Goal: Information Seeking & Learning: Check status

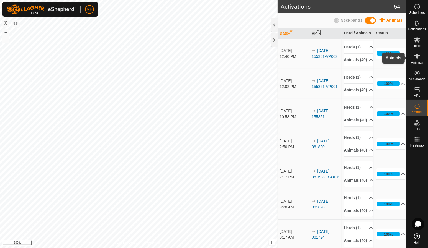
click at [416, 58] on icon at bounding box center [417, 56] width 6 height 4
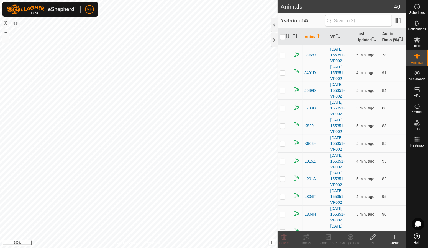
scroll to position [164, 0]
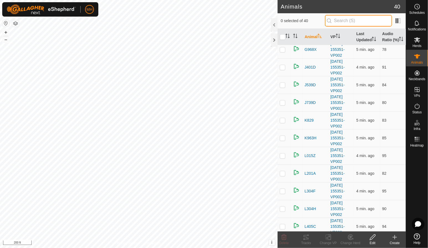
click at [358, 19] on input "text" at bounding box center [358, 21] width 67 height 12
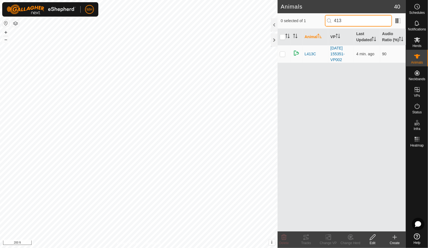
scroll to position [0, 0]
type input "413"
click at [309, 56] on span "L413C" at bounding box center [309, 54] width 11 height 6
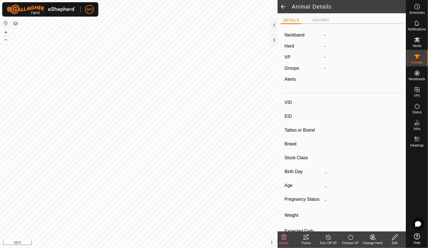
type input "L413C"
type input "-"
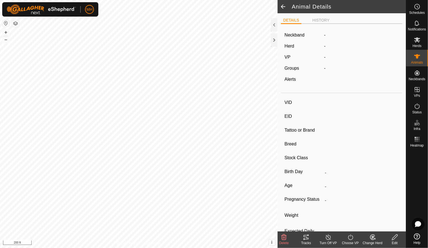
type input "0 kg"
type input "-"
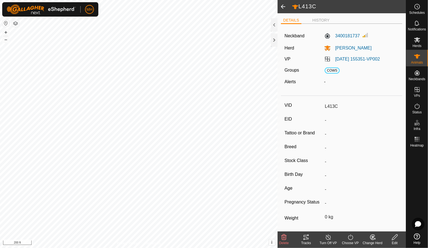
click at [283, 8] on span at bounding box center [282, 6] width 11 height 13
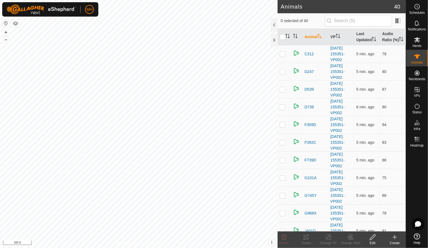
click at [276, 37] on div at bounding box center [274, 39] width 7 height 13
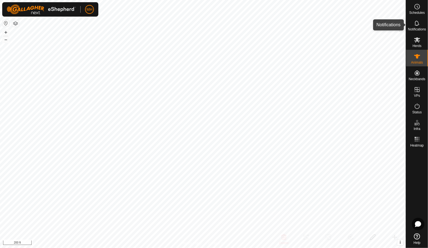
click at [418, 28] on span "Notifications" at bounding box center [417, 29] width 18 height 3
click at [404, 25] on div at bounding box center [402, 24] width 7 height 13
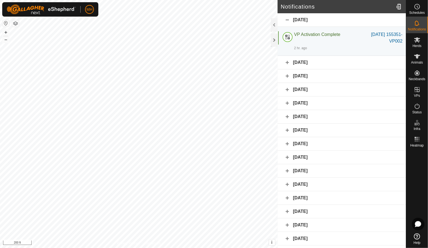
click at [346, 63] on div "Yesterday" at bounding box center [341, 63] width 128 height 14
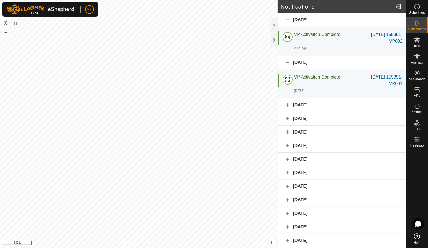
click at [339, 104] on div "August 14, 2025" at bounding box center [341, 106] width 128 height 14
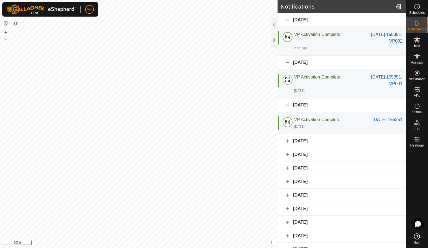
click at [286, 106] on div "August 14, 2025" at bounding box center [341, 106] width 128 height 14
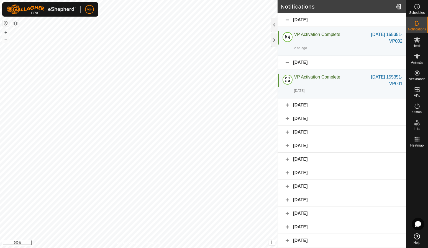
click at [317, 146] on div "August 11, 2025" at bounding box center [341, 146] width 128 height 14
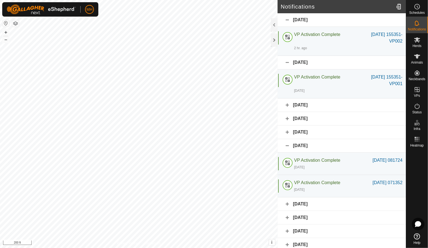
click at [317, 146] on div "August 11, 2025" at bounding box center [341, 146] width 128 height 14
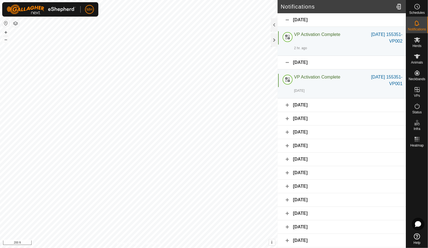
click at [322, 164] on div "August 10, 2025" at bounding box center [341, 160] width 128 height 14
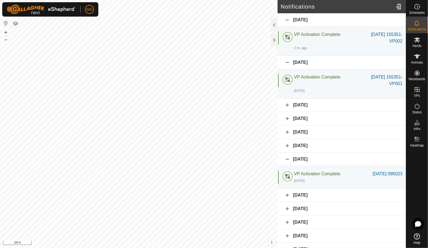
click at [327, 193] on div "August 9, 2025" at bounding box center [341, 196] width 128 height 14
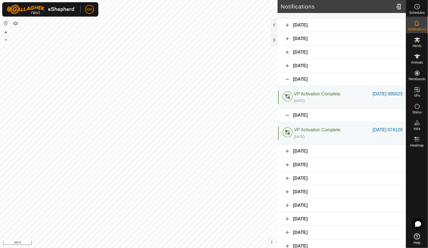
scroll to position [95, 0]
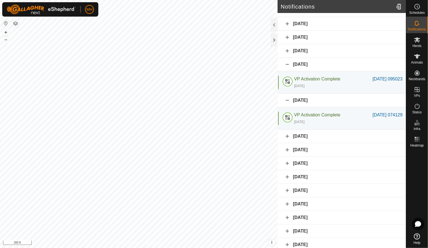
click at [321, 138] on div "August 8, 2025" at bounding box center [341, 137] width 128 height 14
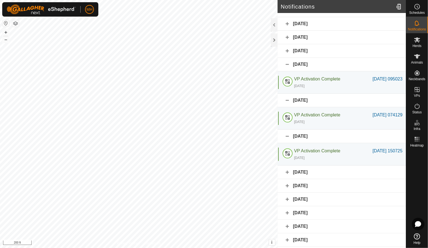
click at [334, 171] on div "August 7, 2025" at bounding box center [341, 173] width 128 height 14
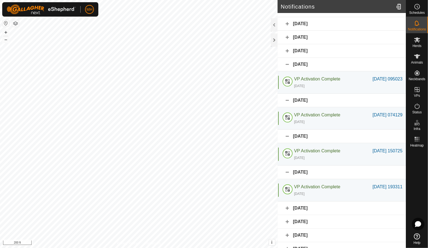
click at [332, 209] on div "August 5, 2025" at bounding box center [341, 209] width 128 height 14
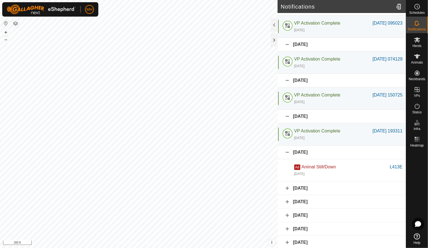
scroll to position [151, 0]
drag, startPoint x: 347, startPoint y: 126, endPoint x: 304, endPoint y: 120, distance: 42.8
click at [304, 120] on div "August 7, 2025" at bounding box center [341, 116] width 128 height 14
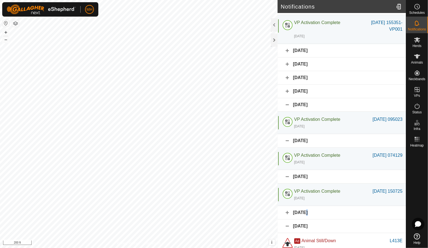
scroll to position [0, 0]
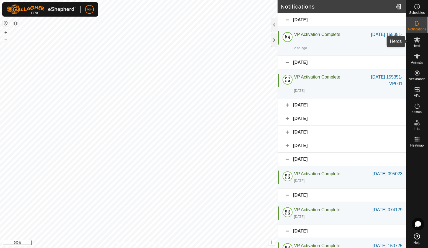
click at [418, 40] on icon at bounding box center [417, 39] width 6 height 5
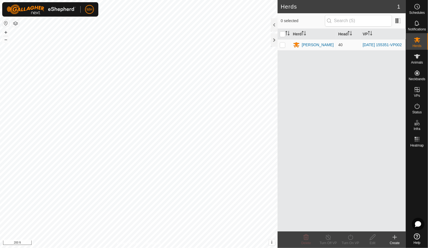
click at [274, 44] on div at bounding box center [274, 39] width 7 height 13
